Goal: Find specific page/section: Find specific page/section

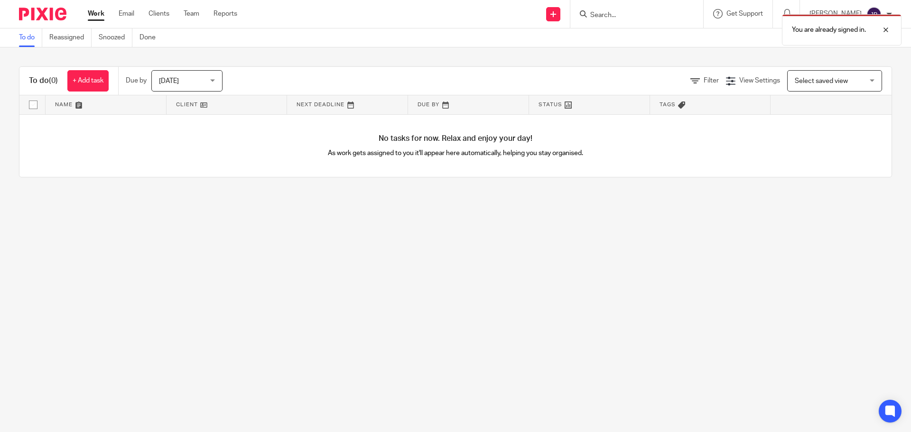
click at [619, 17] on div "You are already signed in." at bounding box center [679, 27] width 446 height 36
click at [617, 15] on div "You are already signed in." at bounding box center [679, 27] width 446 height 36
click at [671, 98] on th "Tags" at bounding box center [710, 104] width 121 height 19
click at [638, 19] on div "You are already signed in." at bounding box center [679, 27] width 446 height 36
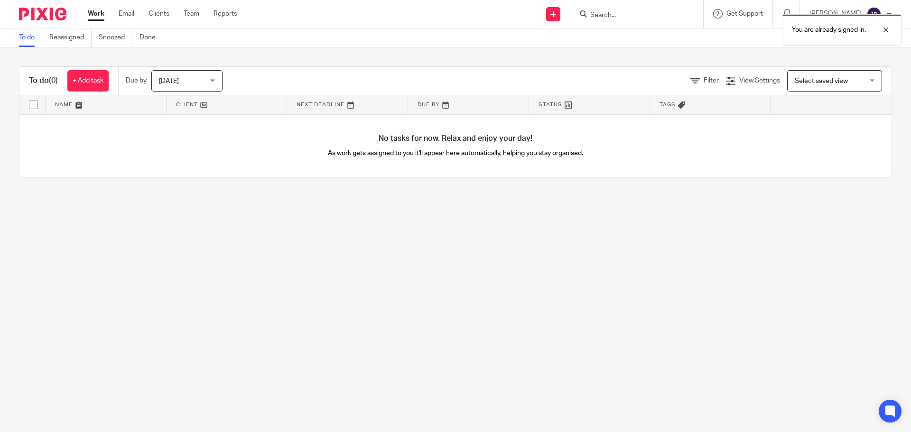
click at [627, 11] on div "You are already signed in." at bounding box center [679, 27] width 446 height 36
click at [626, 10] on div "You are already signed in." at bounding box center [679, 27] width 446 height 36
click at [514, 24] on div "You are already signed in." at bounding box center [679, 27] width 446 height 36
click at [886, 28] on div at bounding box center [879, 29] width 26 height 11
click at [633, 15] on input "Search" at bounding box center [631, 15] width 85 height 9
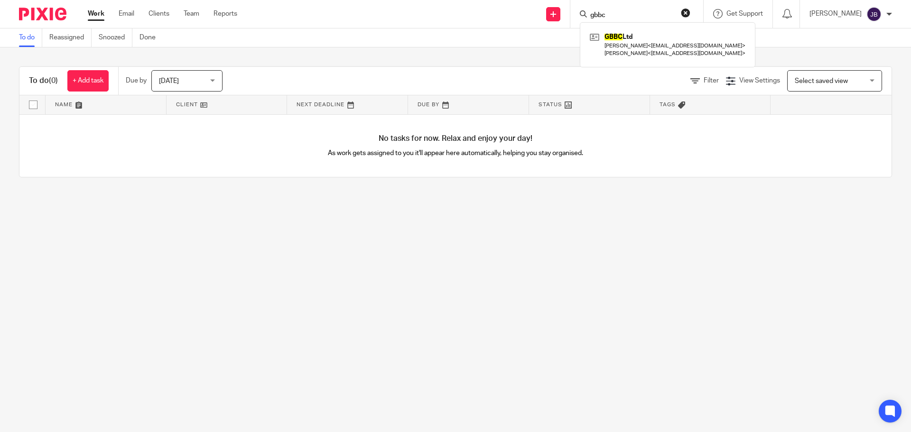
type input "gbbc"
click button "submit" at bounding box center [0, 0] width 0 height 0
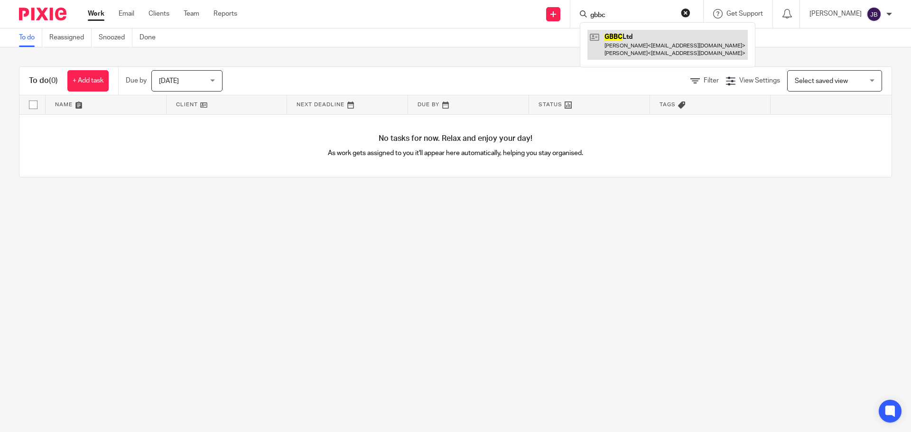
click at [659, 46] on link at bounding box center [668, 44] width 160 height 29
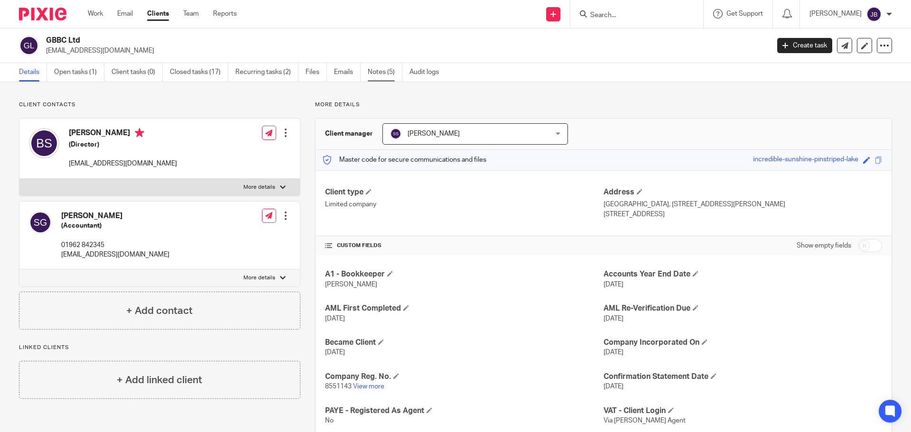
click at [380, 73] on link "Notes (5)" at bounding box center [385, 72] width 35 height 19
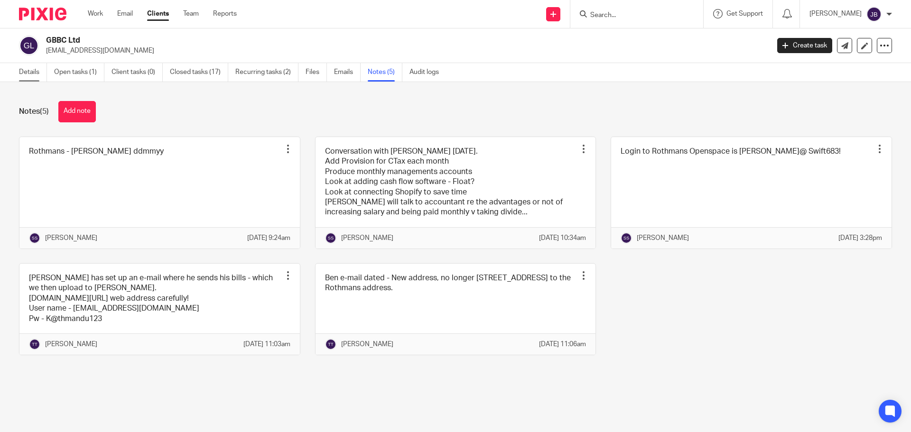
click at [27, 69] on link "Details" at bounding box center [33, 72] width 28 height 19
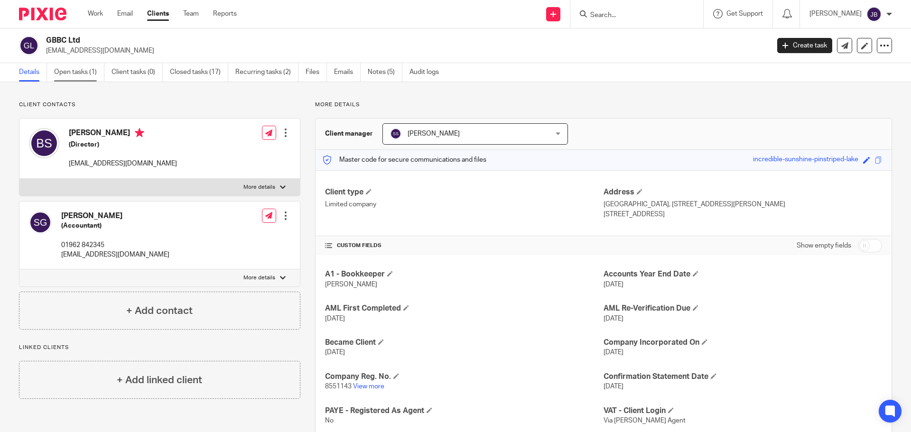
click at [78, 69] on link "Open tasks (1)" at bounding box center [79, 72] width 50 height 19
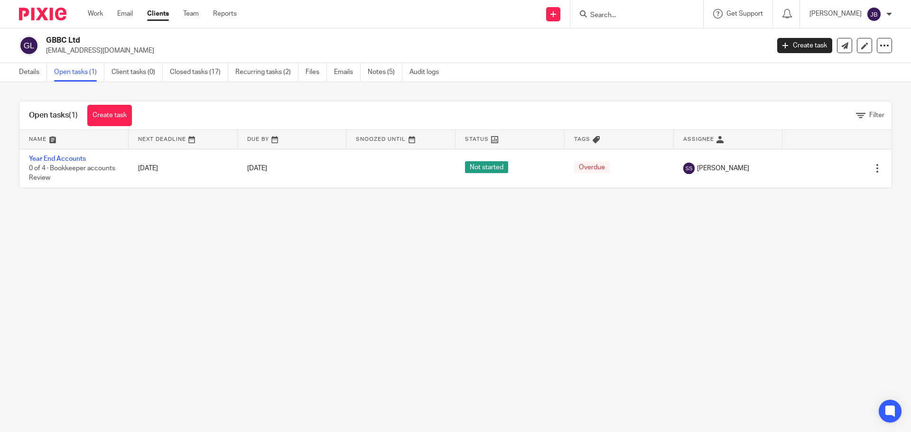
click at [131, 72] on link "Client tasks (0)" at bounding box center [137, 72] width 51 height 19
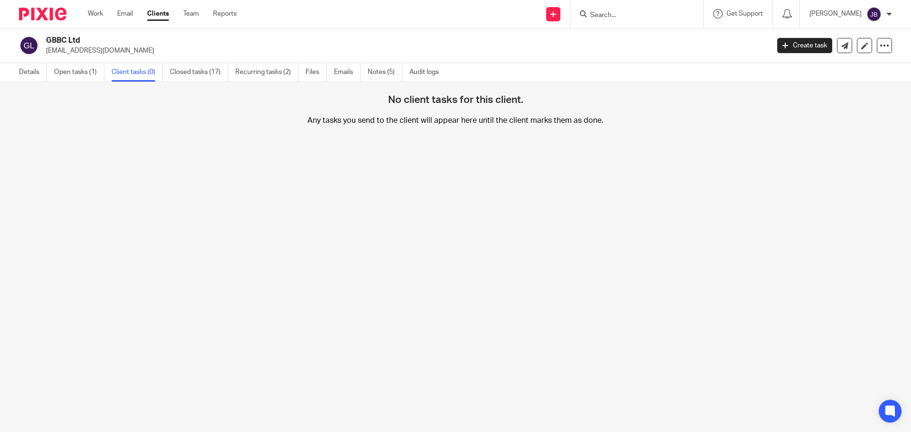
click at [182, 75] on link "Closed tasks (17)" at bounding box center [199, 72] width 58 height 19
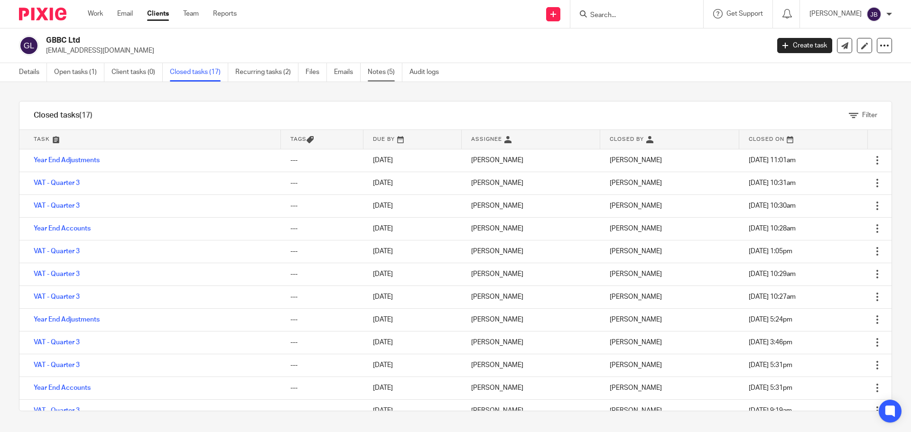
click at [389, 69] on link "Notes (5)" at bounding box center [385, 72] width 35 height 19
